Goal: Find specific page/section: Find specific page/section

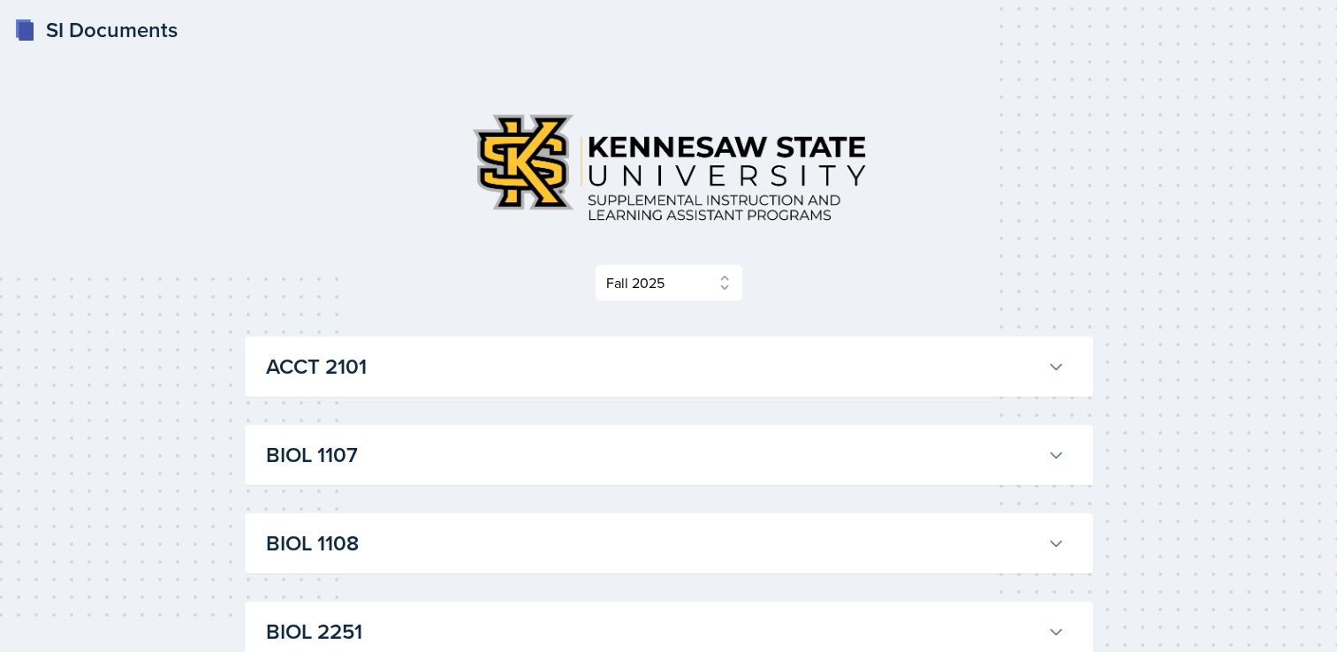
click at [1062, 358] on icon at bounding box center [1056, 367] width 18 height 18
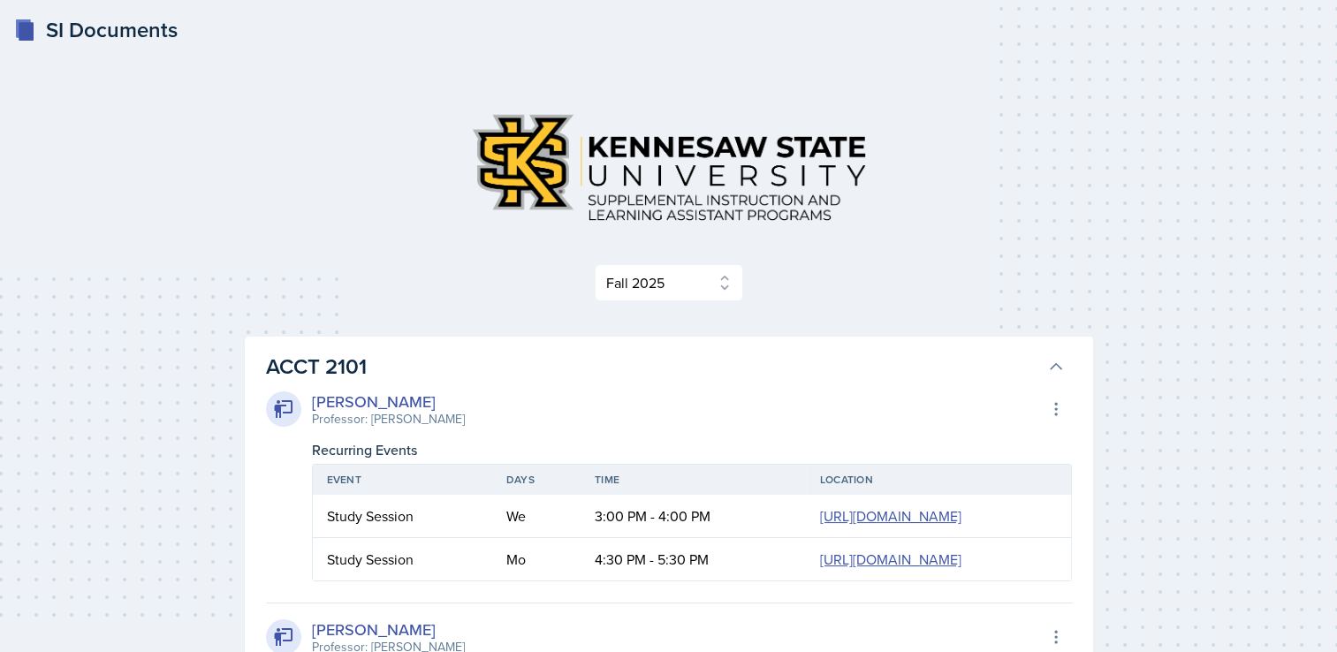
click at [1053, 377] on button "ACCT 2101" at bounding box center [666, 366] width 806 height 39
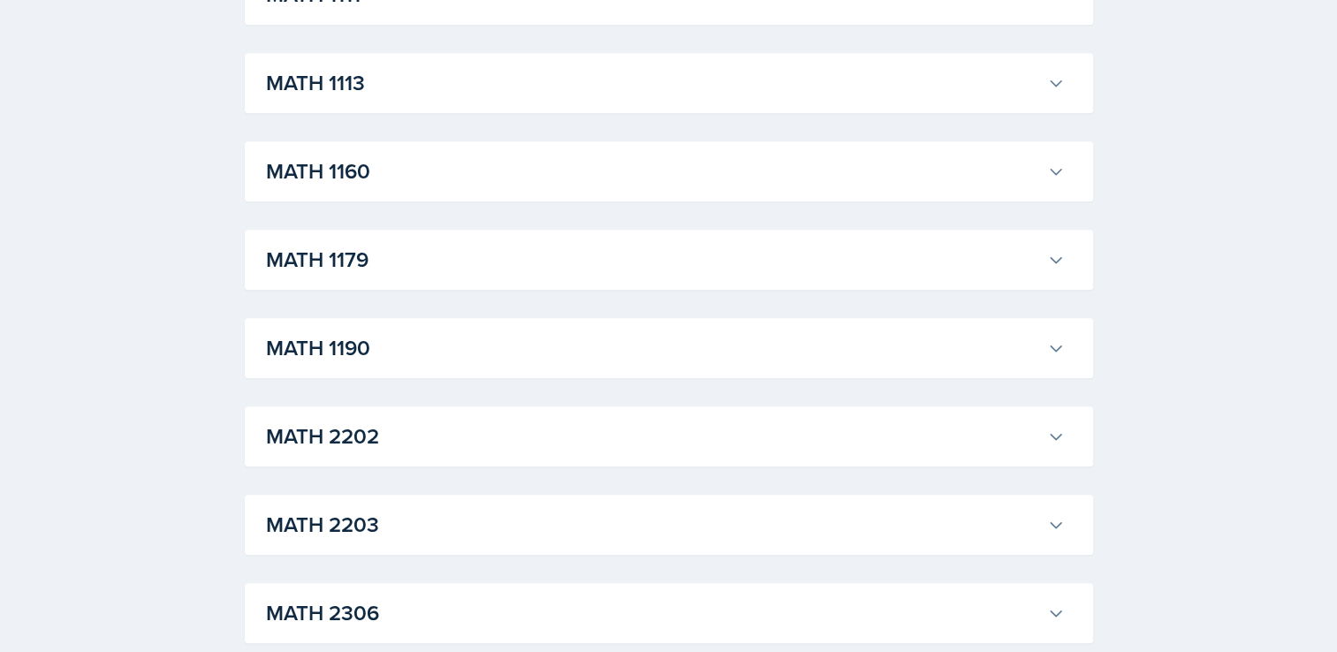
scroll to position [1713, 0]
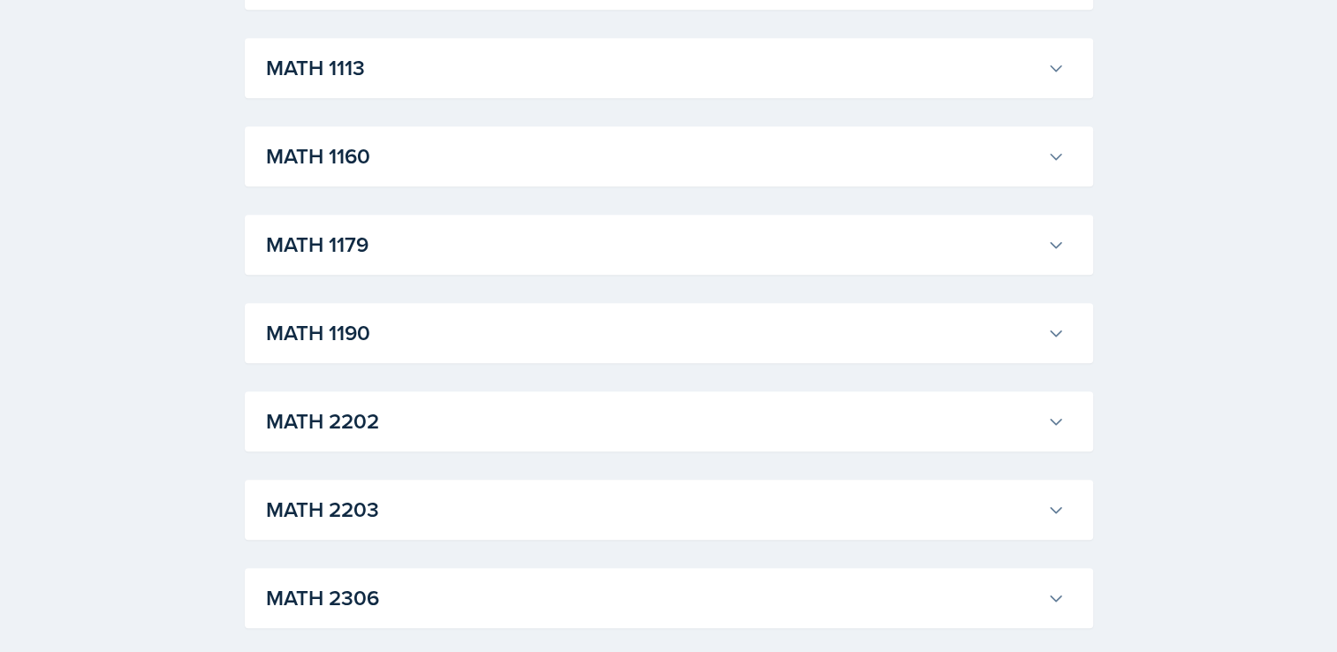
click at [1001, 417] on h3 "MATH 2202" at bounding box center [653, 422] width 774 height 32
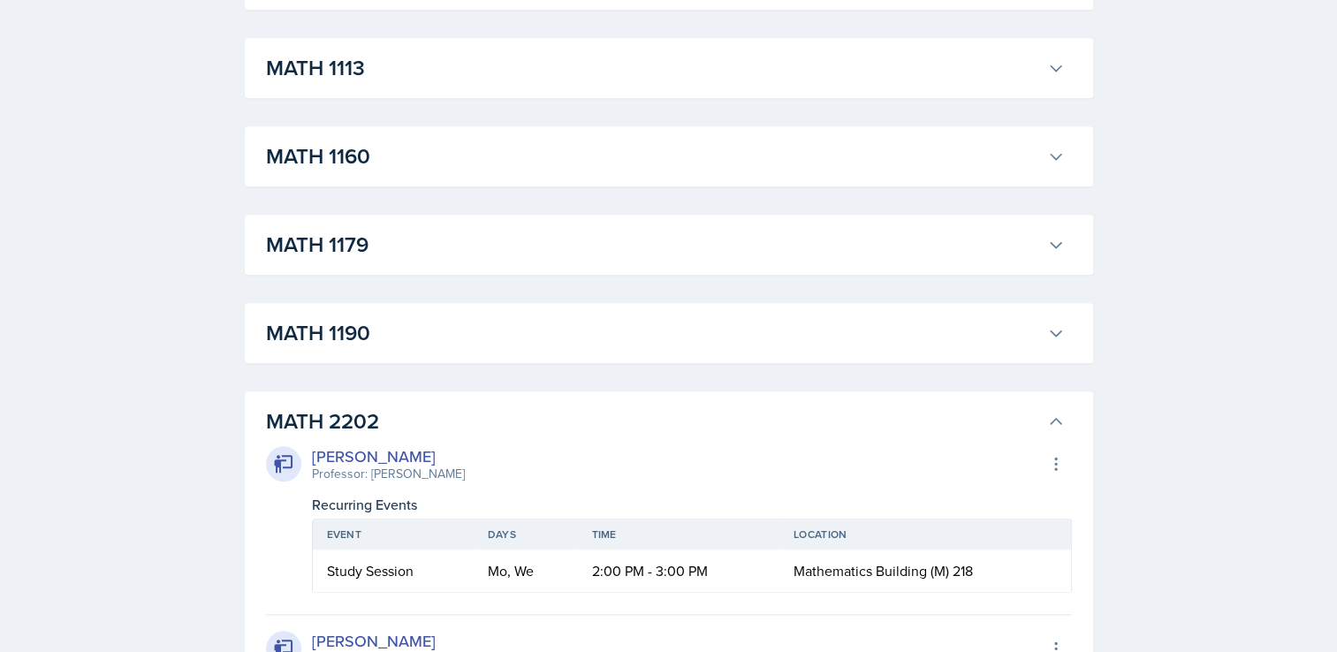
click at [1003, 420] on h3 "MATH 2202" at bounding box center [653, 422] width 774 height 32
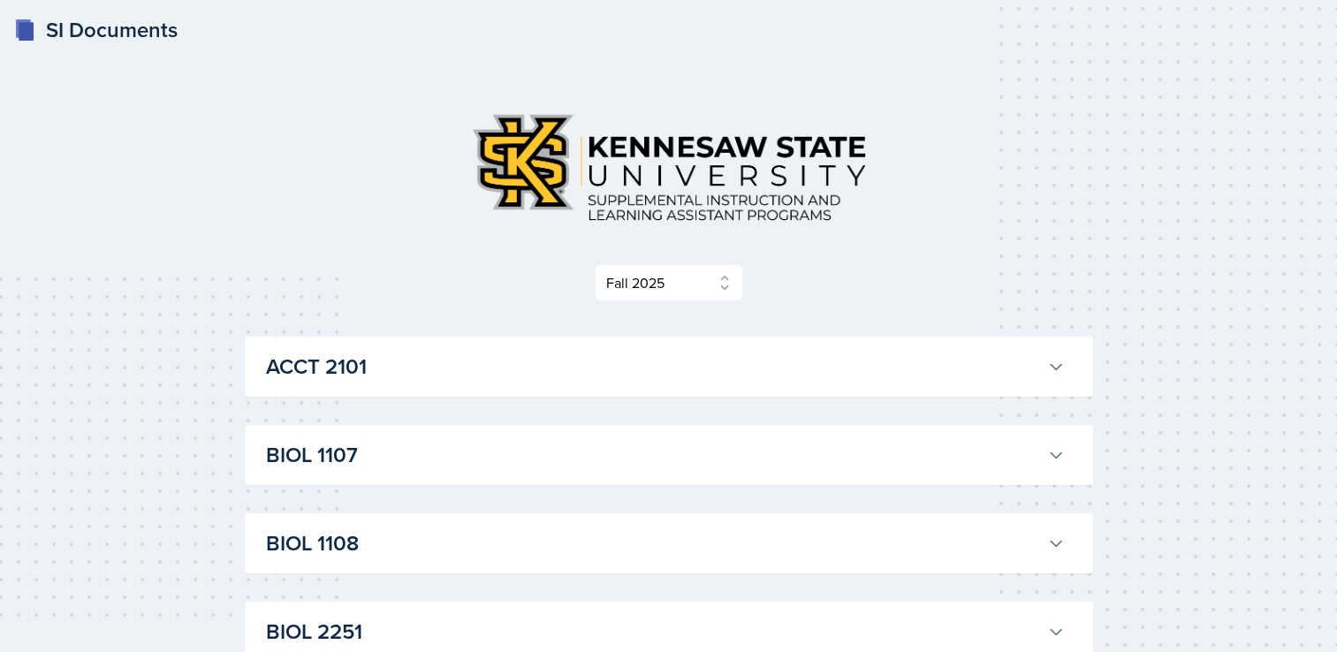
scroll to position [2509, 0]
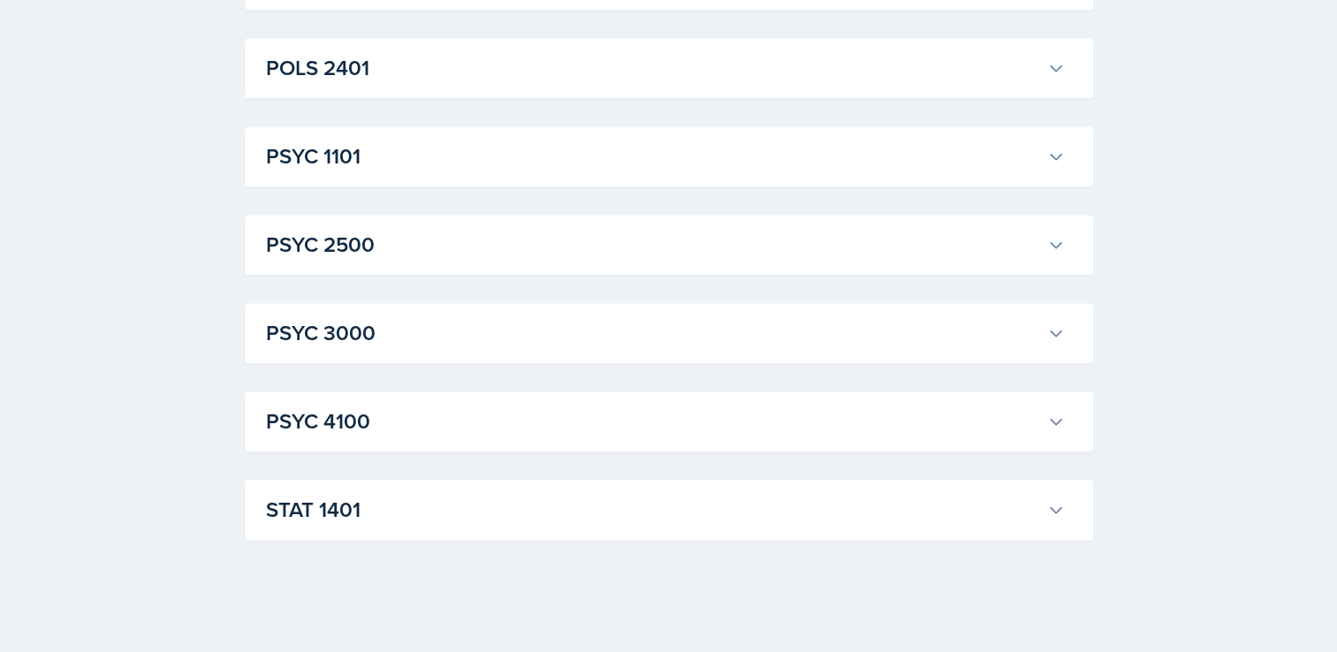
click at [987, 517] on h3 "STAT 1401" at bounding box center [653, 510] width 774 height 32
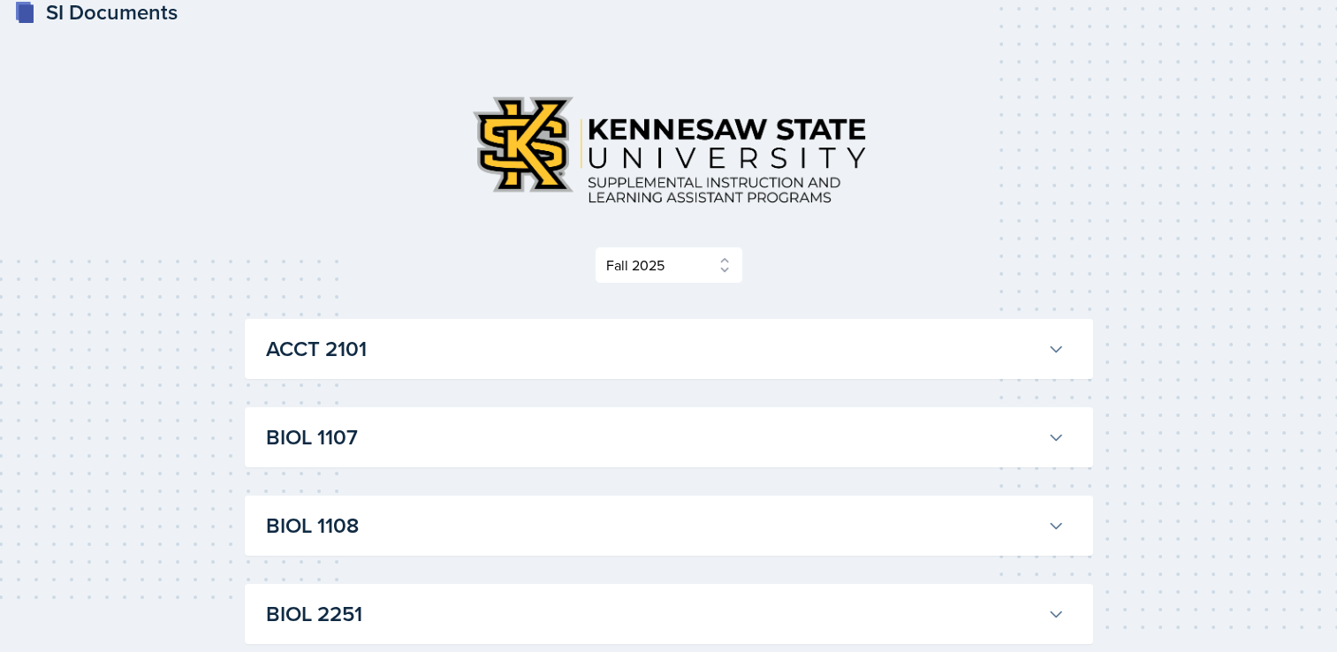
scroll to position [0, 0]
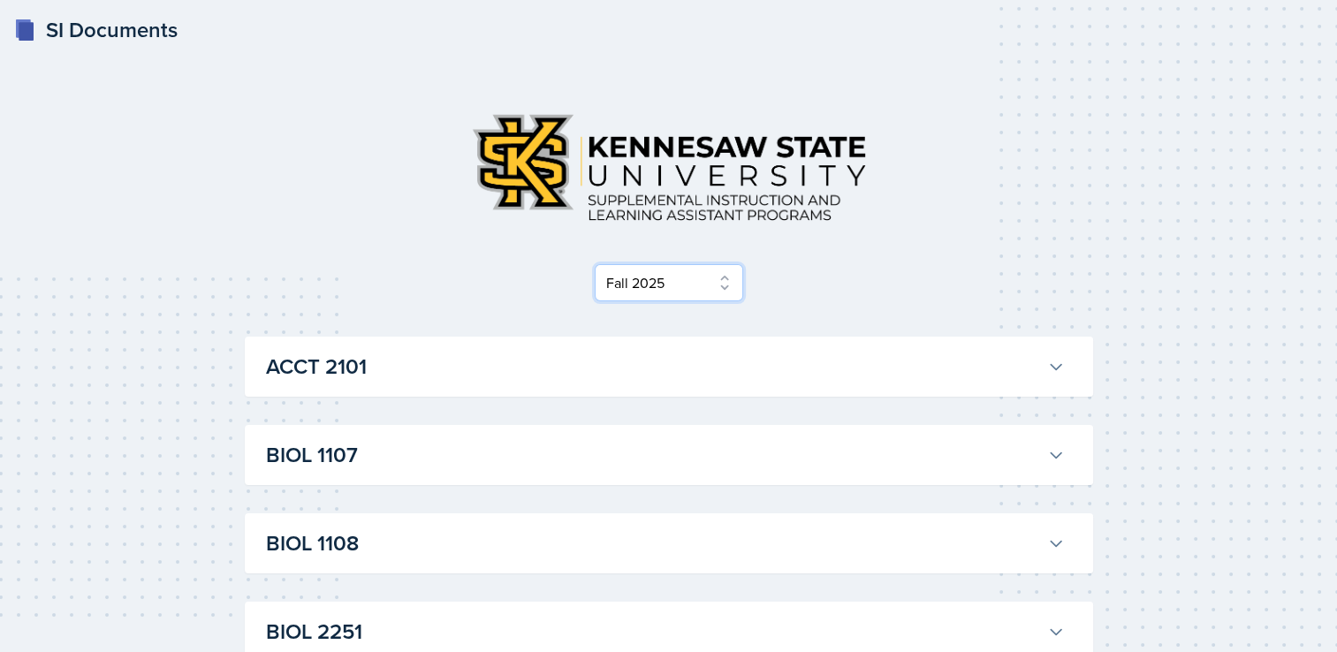
click at [709, 276] on select "Select Semester Fall 2025 Summer 2025 Spring 2025 Fall 2024 Summer 2024 Spring …" at bounding box center [669, 282] width 148 height 37
click at [600, 264] on select "Select Semester Fall 2025 Summer 2025 Spring 2025 Fall 2024 Summer 2024 Spring …" at bounding box center [669, 282] width 148 height 37
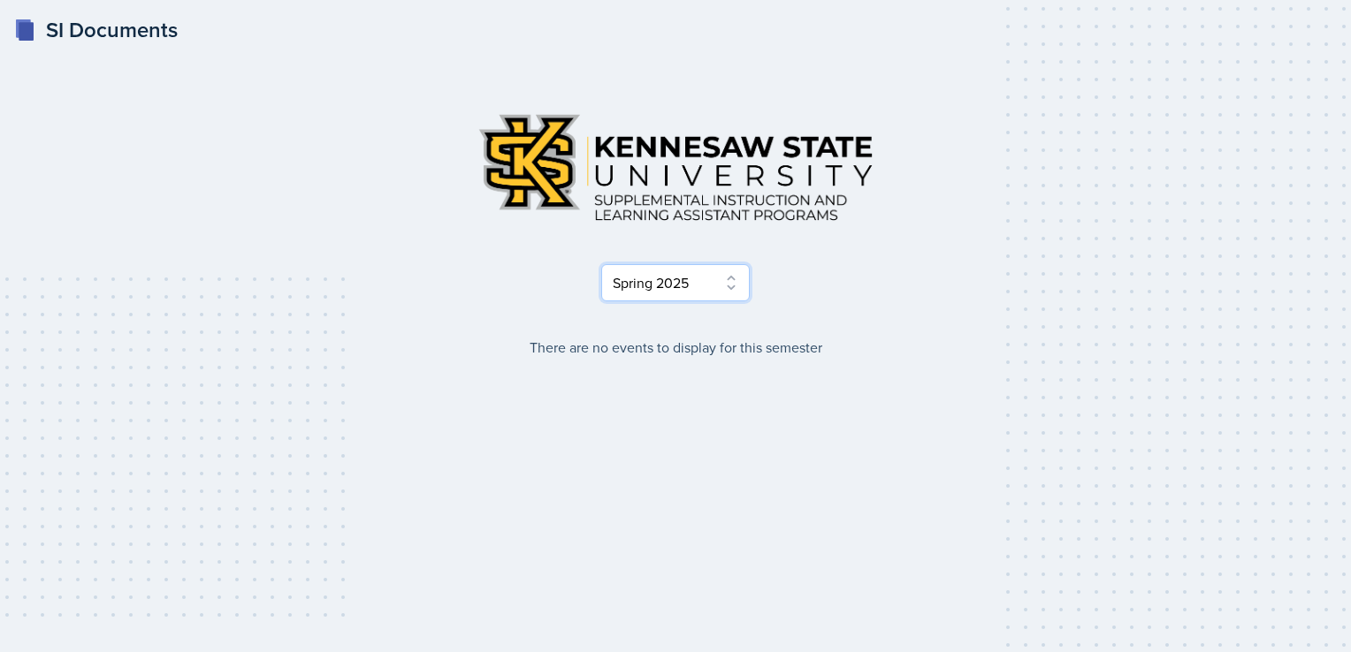
click at [684, 288] on select "Select Semester Fall 2025 Summer 2025 Spring 2025 Fall 2024 Summer 2024 Spring …" at bounding box center [675, 282] width 148 height 37
click at [601, 264] on select "Select Semester Fall 2025 Summer 2025 Spring 2025 Fall 2024 Summer 2024 Spring …" at bounding box center [675, 282] width 148 height 37
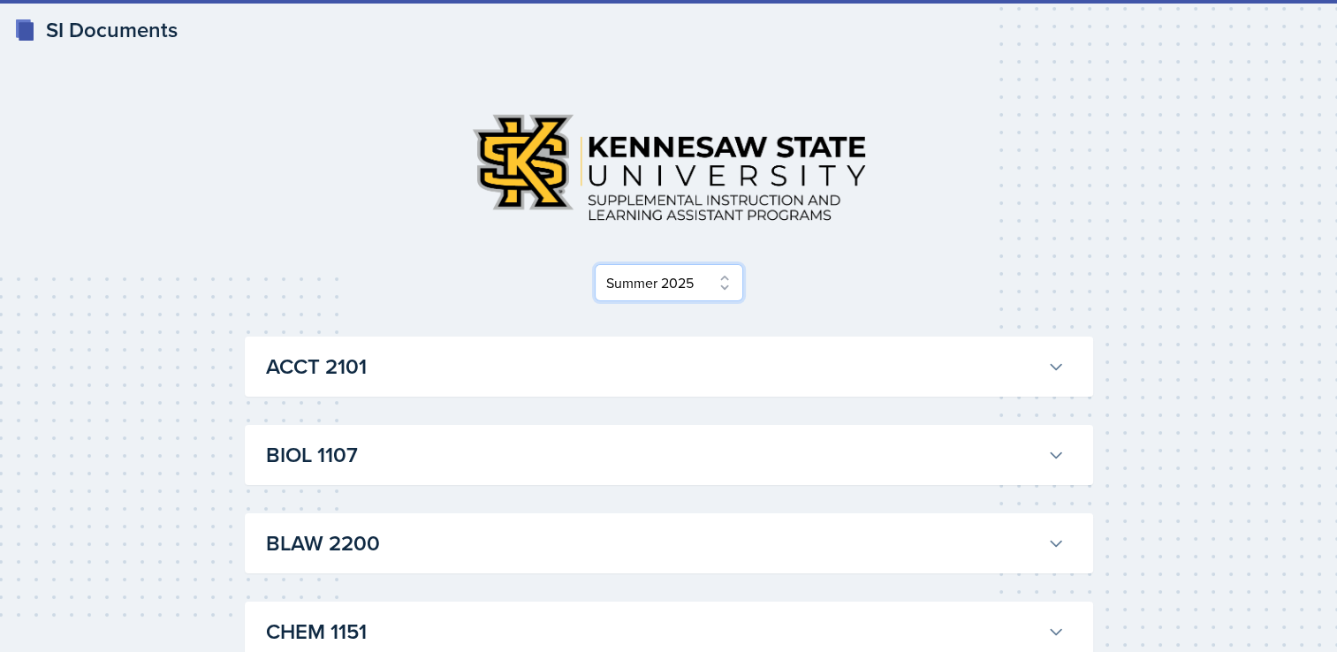
click at [694, 285] on select "Select Semester Fall 2025 Summer 2025 Spring 2025 Fall 2024 Summer 2024 Spring …" at bounding box center [669, 282] width 148 height 37
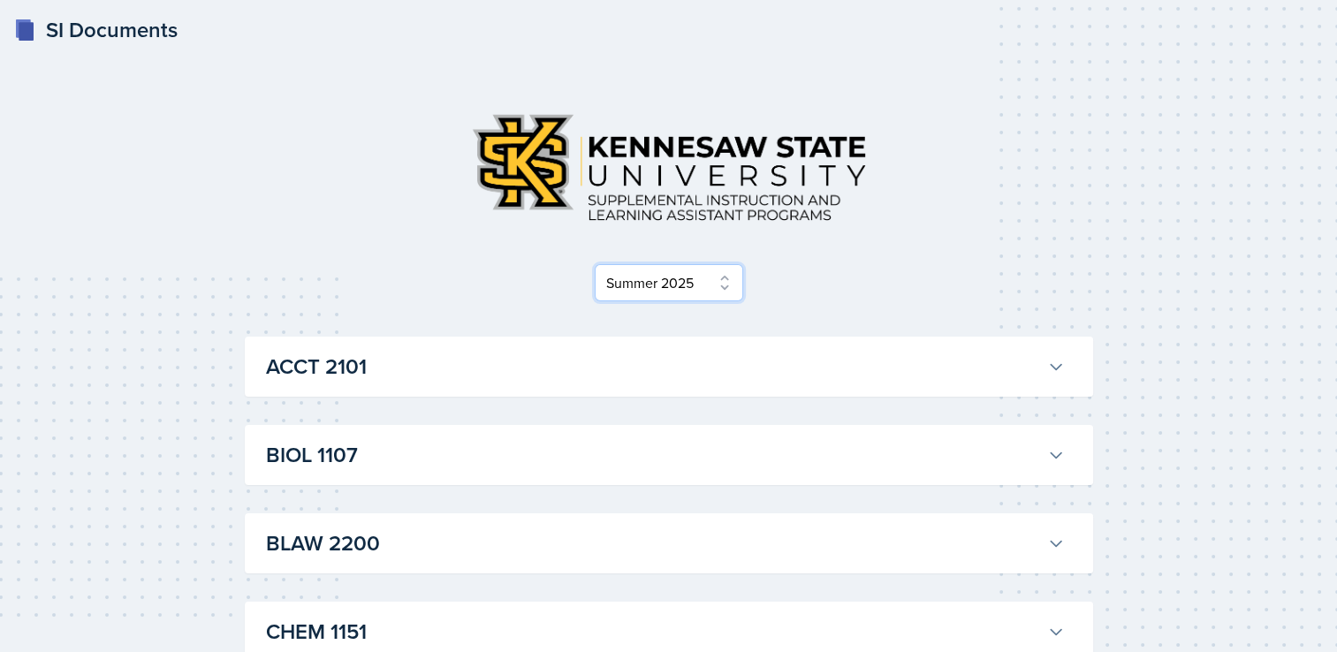
click at [703, 299] on select "Select Semester Fall 2025 Summer 2025 Spring 2025 Fall 2024 Summer 2024 Spring …" at bounding box center [669, 282] width 148 height 37
select select "2bed604d-1099-4043-b1bc-2365e8740244"
click at [600, 264] on select "Select Semester Fall 2025 Summer 2025 Spring 2025 Fall 2024 Summer 2024 Spring …" at bounding box center [669, 282] width 148 height 37
